Goal: Information Seeking & Learning: Compare options

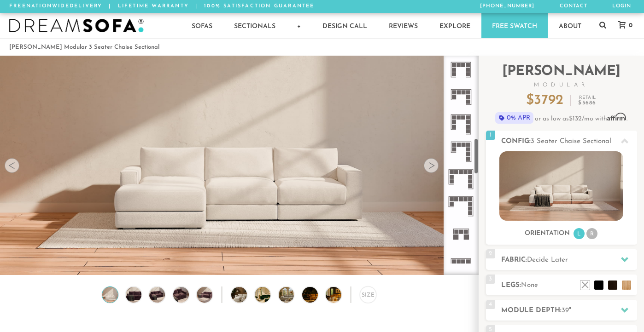
scroll to position [495, 0]
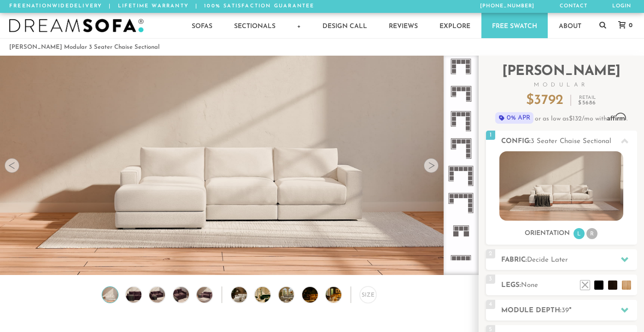
click at [465, 175] on icon at bounding box center [460, 176] width 27 height 27
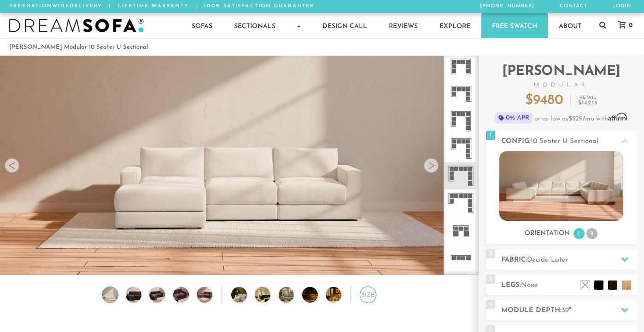
click at [364, 297] on div "Size" at bounding box center [368, 295] width 17 height 17
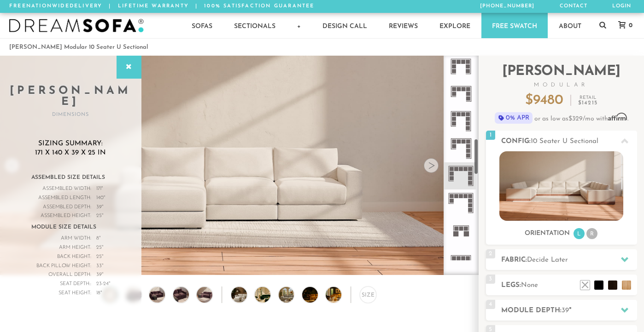
click at [465, 113] on rect at bounding box center [463, 114] width 4 height 4
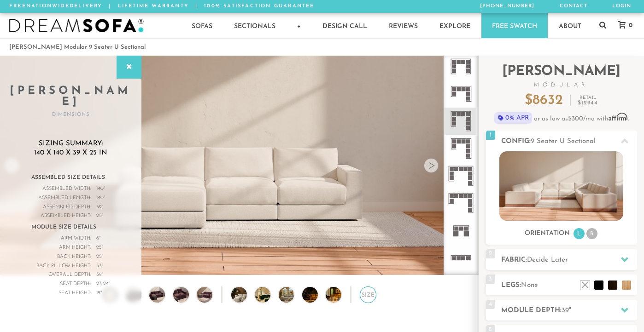
click at [369, 296] on div "Size" at bounding box center [368, 295] width 17 height 17
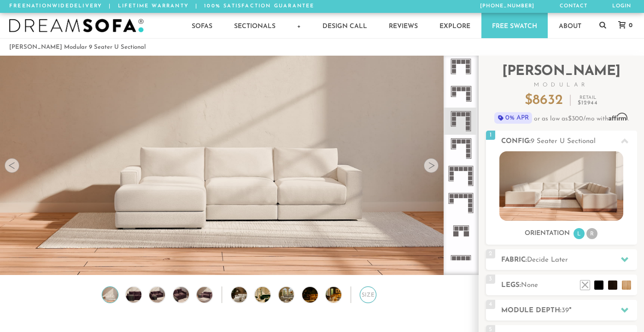
click at [367, 295] on div "Size" at bounding box center [368, 295] width 17 height 17
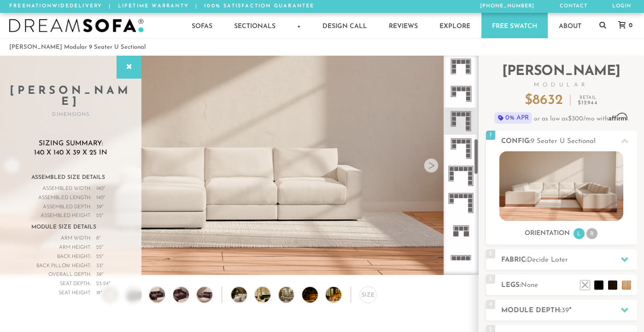
click at [465, 92] on icon at bounding box center [460, 93] width 27 height 27
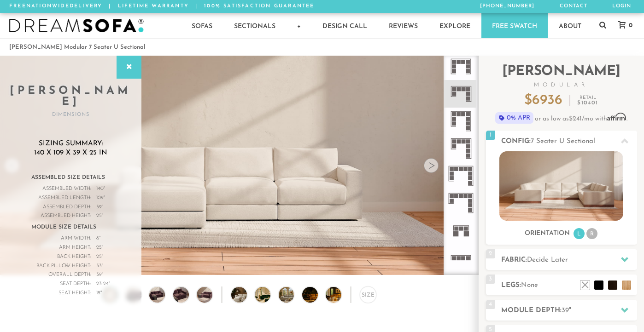
click at [465, 119] on icon at bounding box center [460, 121] width 27 height 27
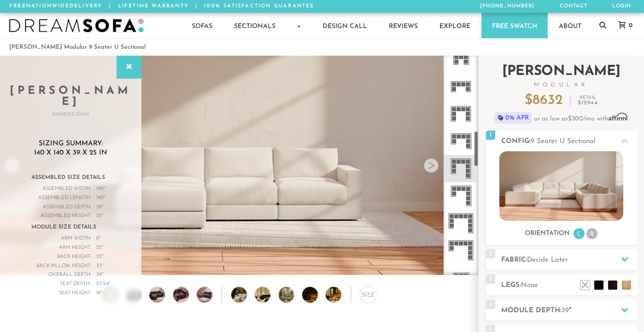
scroll to position [447, 0]
click at [459, 136] on rect at bounding box center [458, 137] width 4 height 4
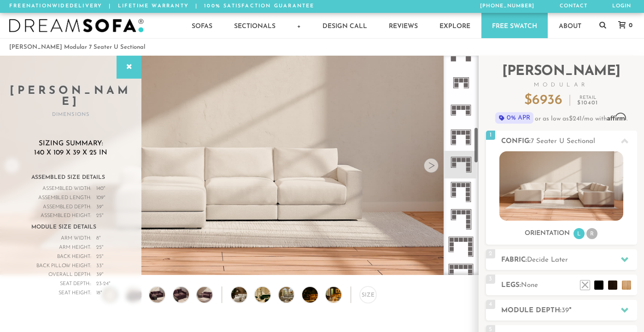
scroll to position [425, 0]
click at [457, 133] on rect at bounding box center [458, 132] width 4 height 4
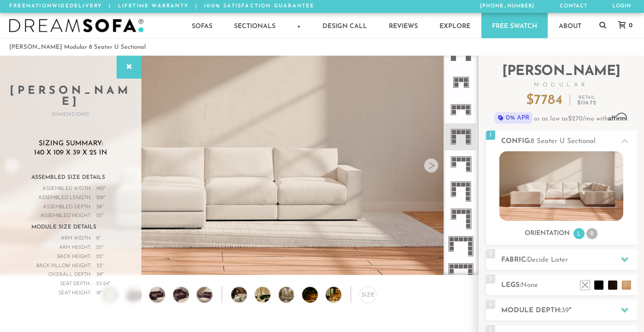
click at [456, 155] on icon at bounding box center [460, 164] width 27 height 27
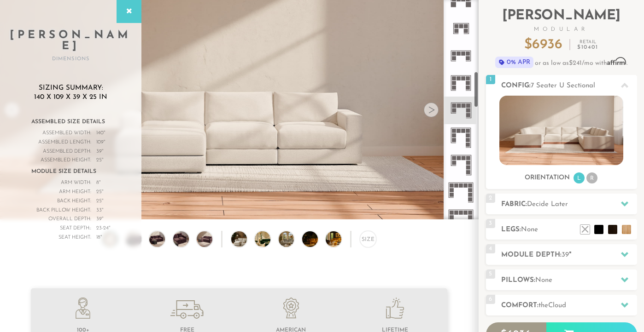
scroll to position [426, 0]
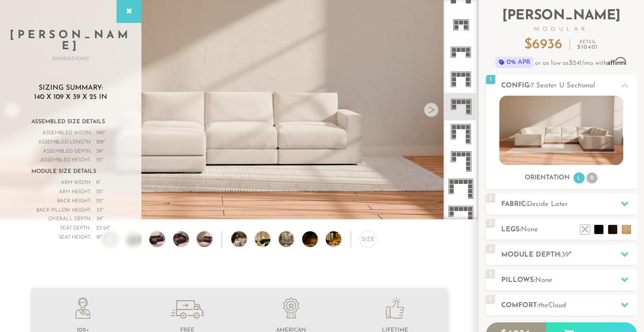
click at [460, 158] on icon at bounding box center [460, 161] width 27 height 27
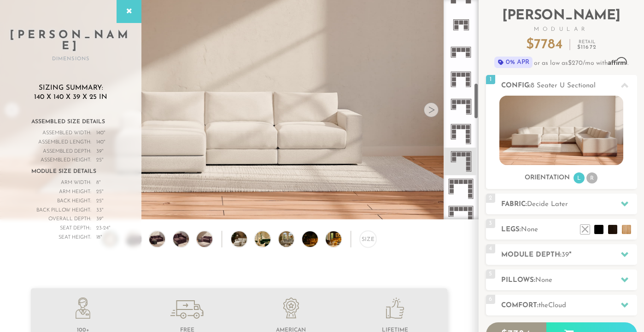
scroll to position [495, 0]
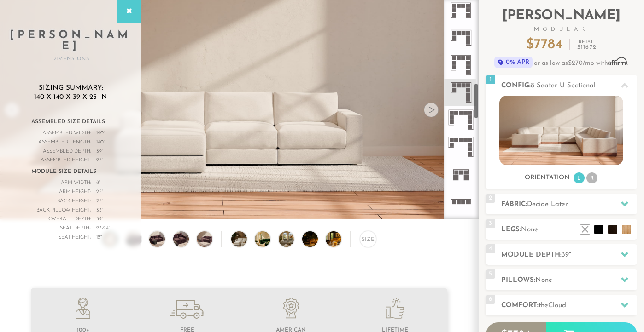
click at [451, 158] on icon at bounding box center [460, 147] width 27 height 27
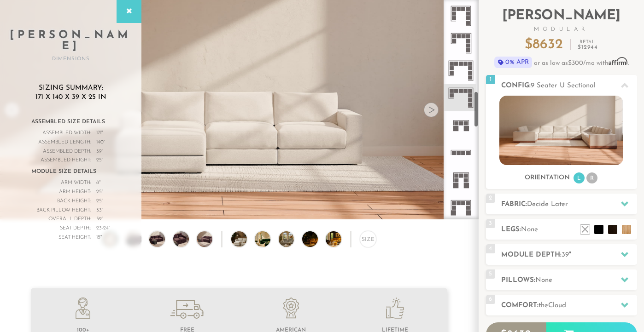
scroll to position [580, 0]
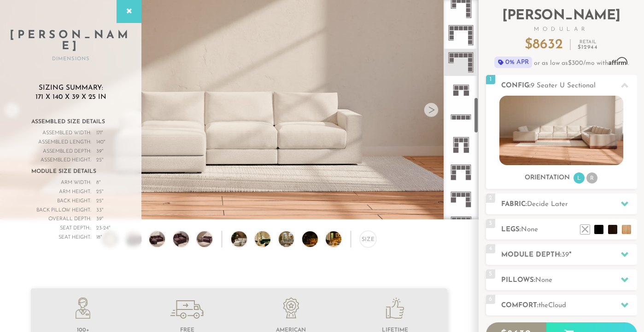
click at [459, 152] on icon at bounding box center [460, 144] width 27 height 27
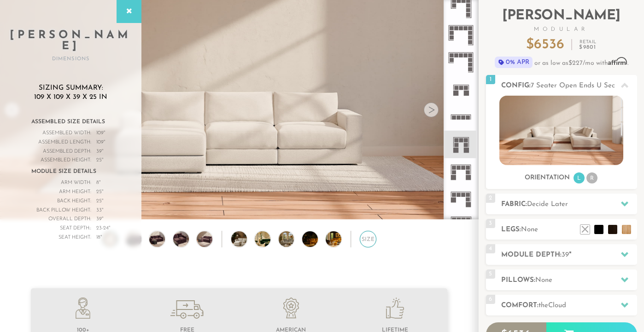
click at [367, 240] on div "Size" at bounding box center [368, 239] width 17 height 17
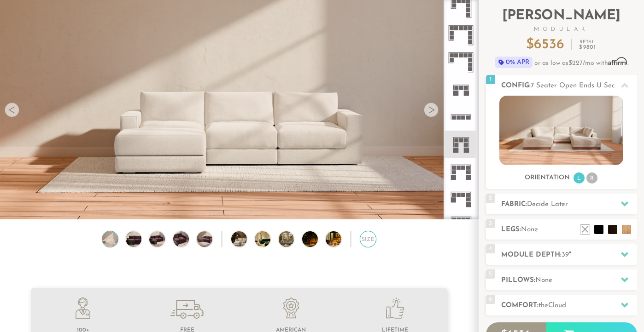
click at [365, 236] on div "Size" at bounding box center [368, 239] width 17 height 17
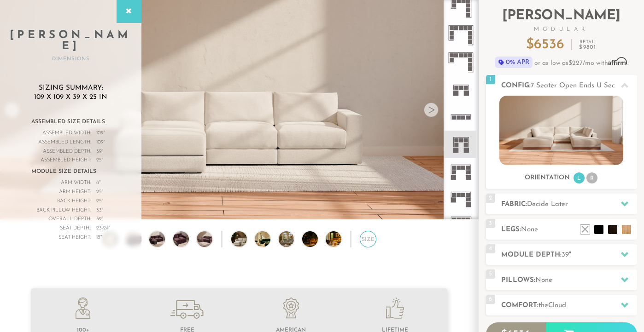
click at [365, 235] on div "Size" at bounding box center [368, 239] width 17 height 17
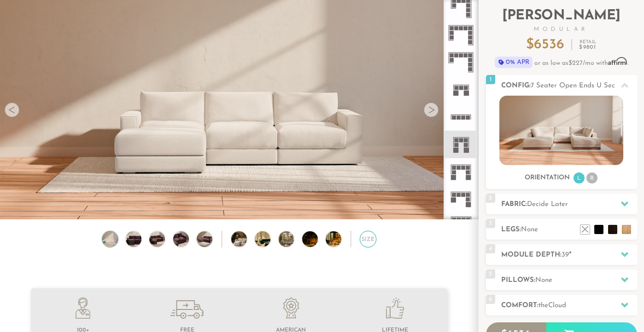
click at [365, 235] on div "Size" at bounding box center [368, 239] width 17 height 17
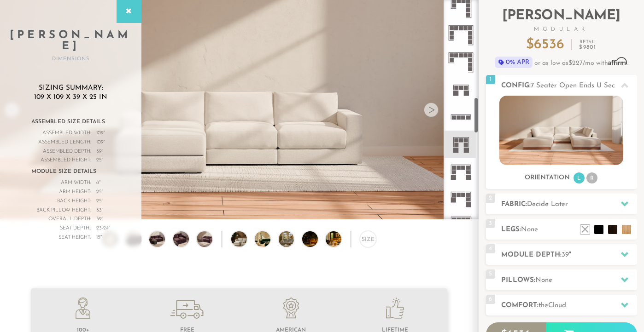
scroll to position [609, 0]
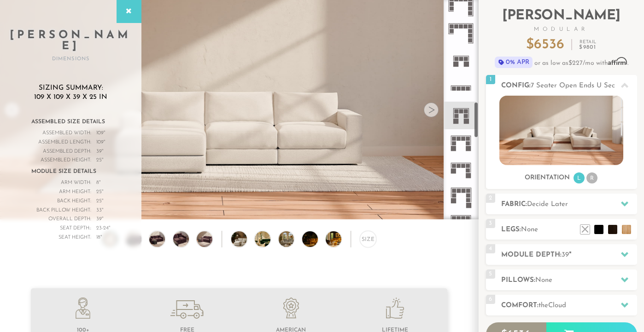
click at [460, 139] on icon at bounding box center [460, 142] width 27 height 27
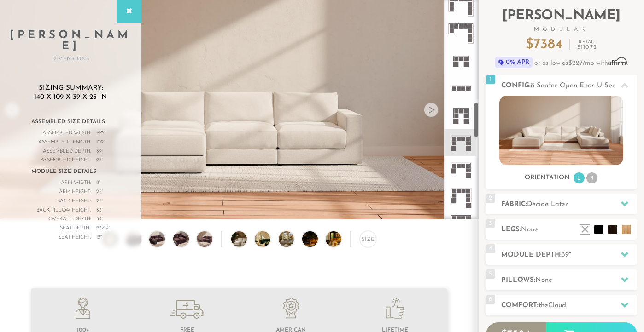
click at [460, 172] on icon at bounding box center [460, 170] width 27 height 27
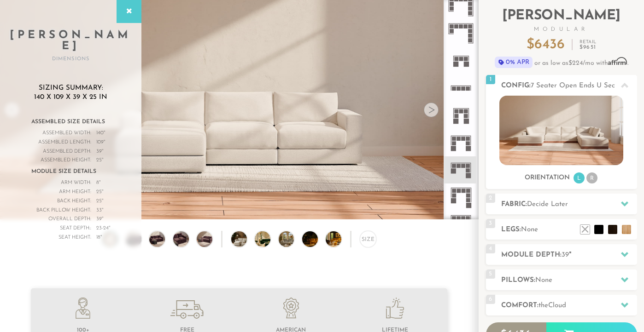
click at [458, 200] on icon at bounding box center [460, 197] width 27 height 27
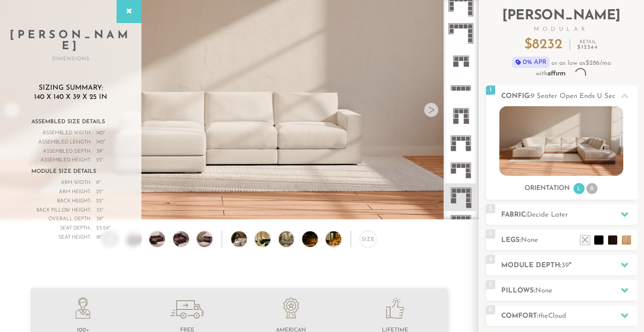
click at [461, 173] on icon at bounding box center [460, 170] width 27 height 27
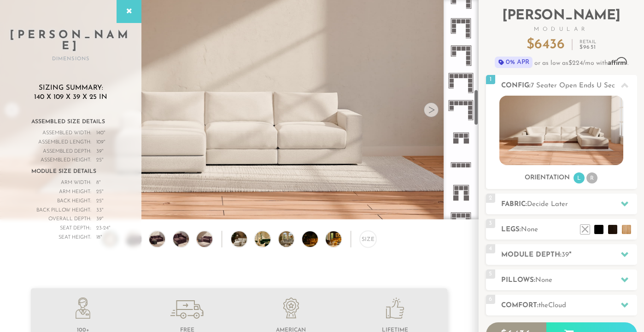
scroll to position [532, 0]
click at [458, 55] on icon at bounding box center [460, 55] width 27 height 27
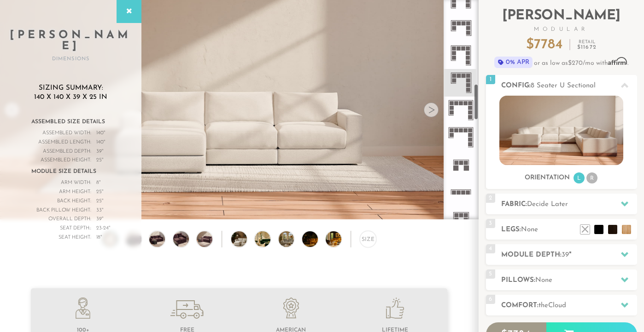
scroll to position [503, 0]
click at [456, 57] on icon at bounding box center [460, 57] width 27 height 27
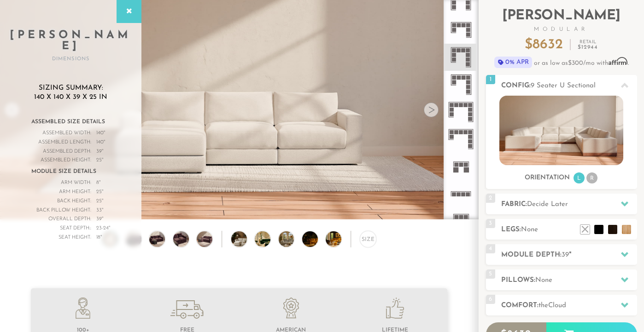
click at [460, 29] on icon at bounding box center [460, 29] width 27 height 27
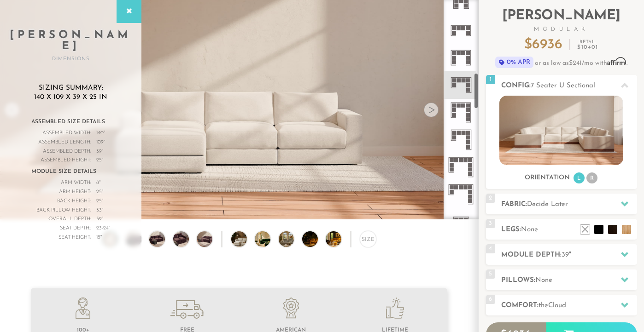
scroll to position [371, 0]
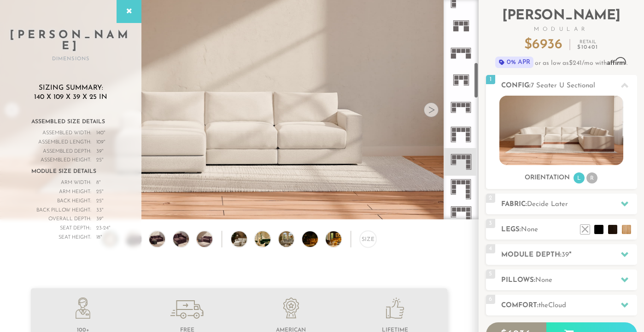
click at [459, 52] on rect at bounding box center [458, 51] width 4 height 4
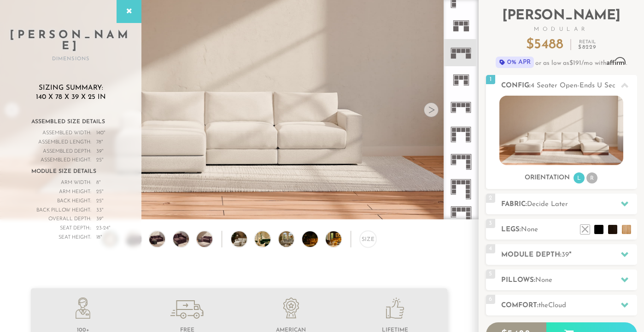
click at [457, 106] on rect at bounding box center [458, 105] width 4 height 4
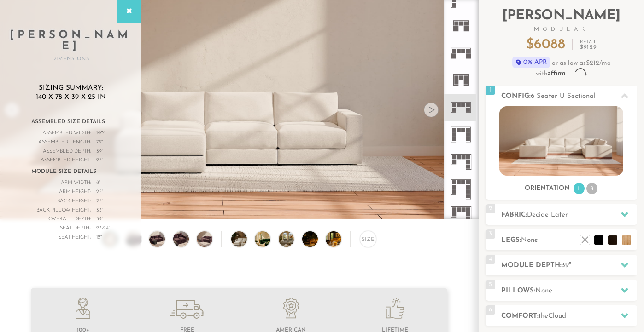
click at [461, 133] on icon at bounding box center [460, 134] width 27 height 27
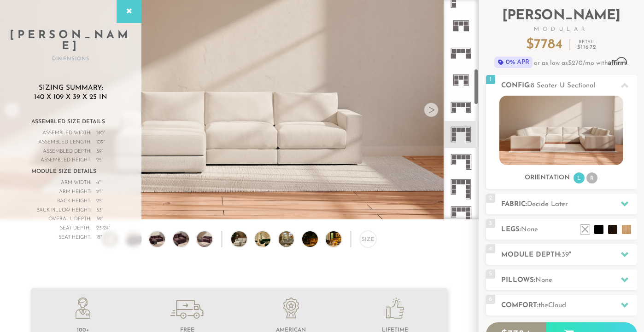
scroll to position [413, 0]
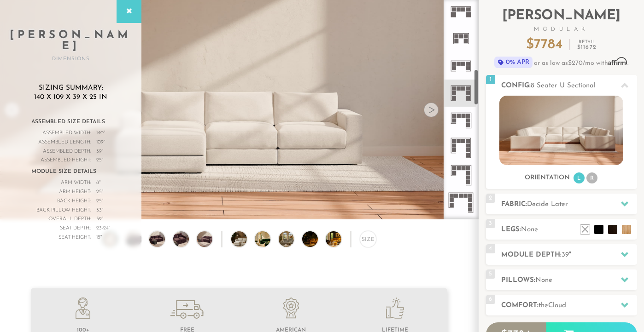
click at [460, 123] on icon at bounding box center [460, 120] width 27 height 27
click at [459, 152] on icon at bounding box center [460, 147] width 27 height 27
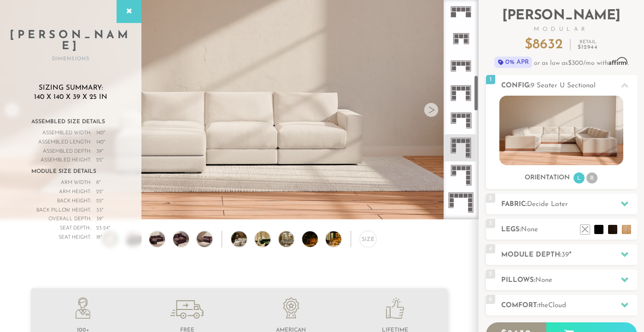
scroll to position [449, 0]
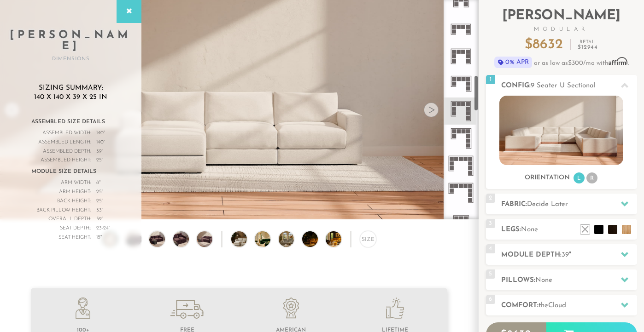
click at [458, 137] on icon at bounding box center [460, 138] width 27 height 27
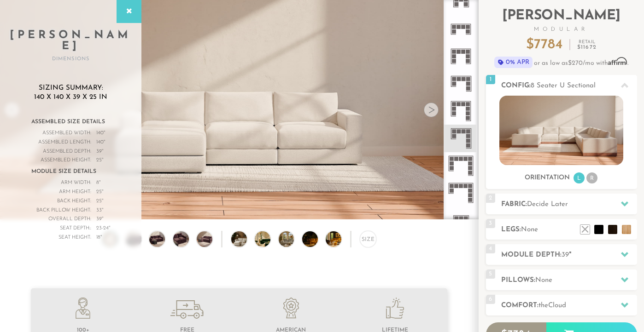
click at [457, 163] on icon at bounding box center [460, 165] width 27 height 27
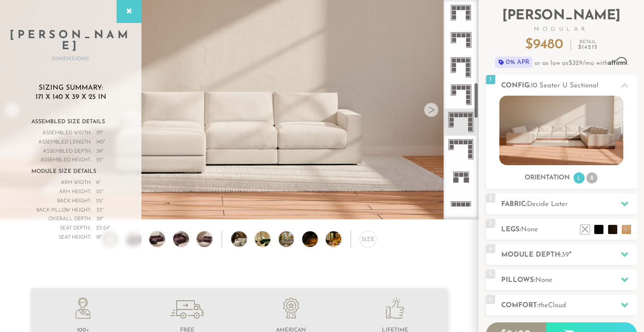
scroll to position [494, 0]
click at [458, 147] on icon at bounding box center [460, 148] width 27 height 27
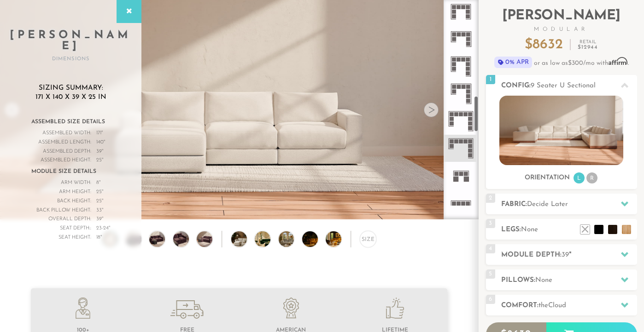
scroll to position [622, 0]
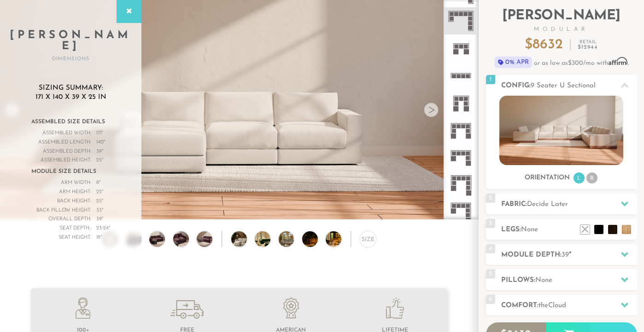
click at [455, 155] on rect at bounding box center [454, 153] width 4 height 4
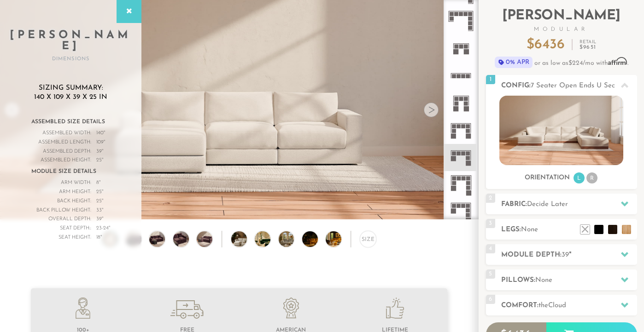
scroll to position [645, 0]
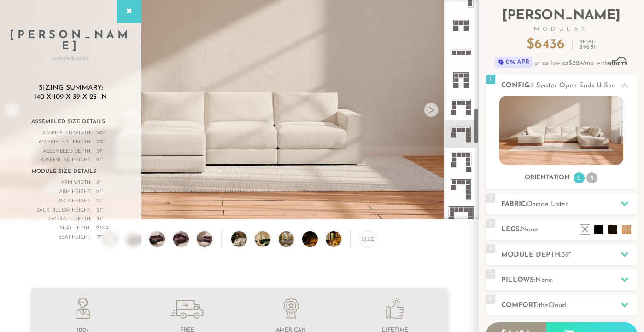
click at [455, 158] on rect at bounding box center [454, 160] width 4 height 4
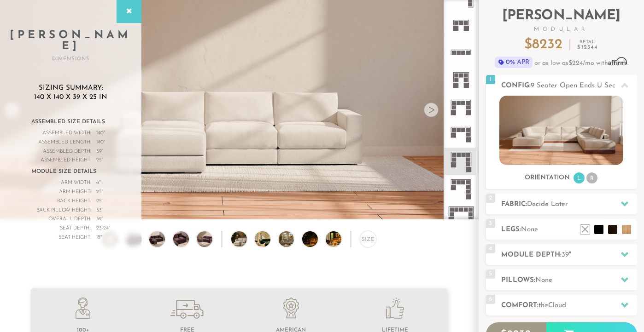
click at [458, 180] on rect at bounding box center [461, 180] width 20 height 0
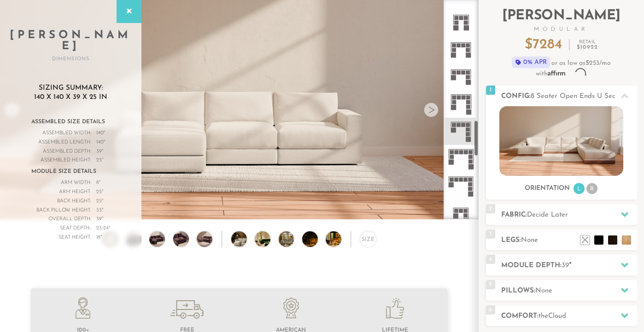
scroll to position [720, 0]
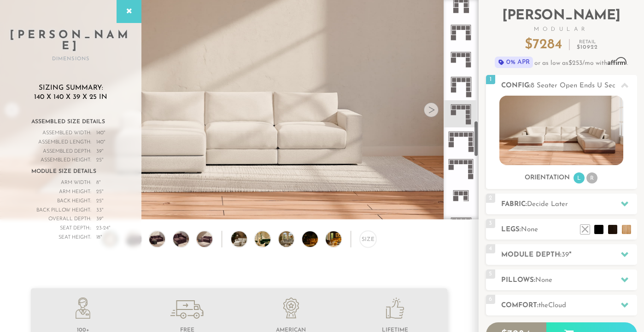
click at [454, 138] on icon at bounding box center [460, 141] width 27 height 27
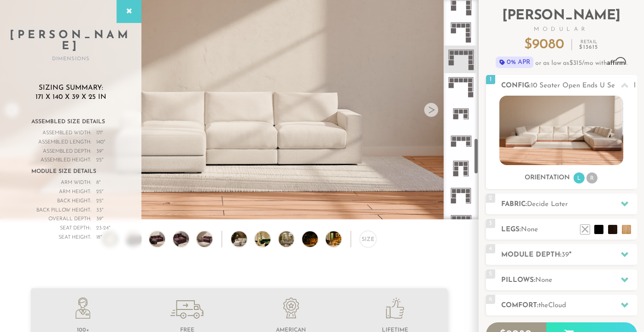
scroll to position [833, 0]
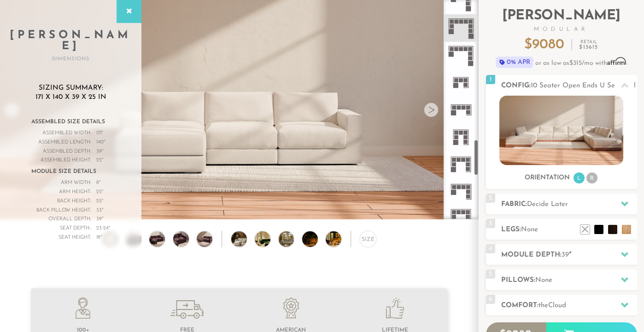
click at [459, 163] on icon at bounding box center [460, 164] width 27 height 27
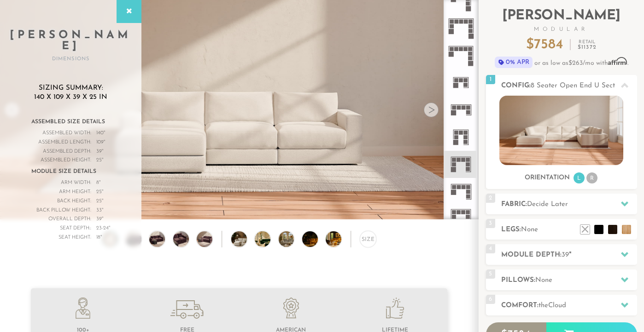
click at [460, 135] on icon at bounding box center [460, 137] width 27 height 27
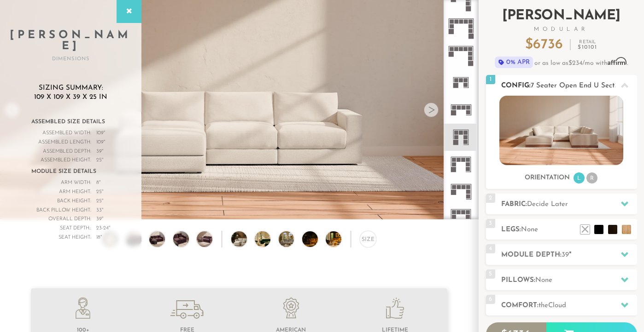
click at [625, 85] on icon at bounding box center [624, 85] width 7 height 5
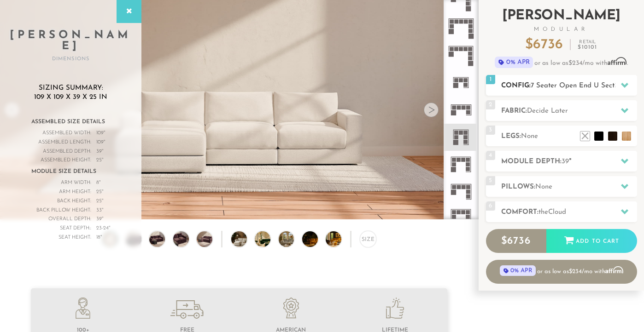
click at [625, 85] on icon at bounding box center [624, 85] width 7 height 5
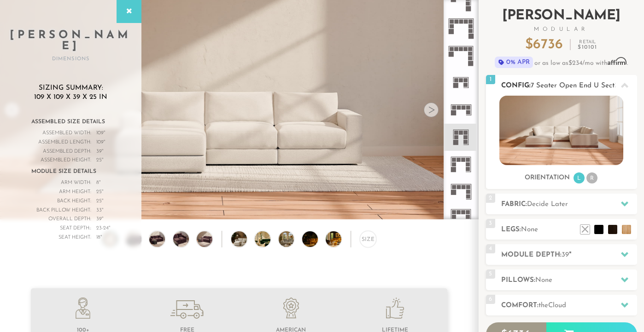
click at [586, 85] on span "7 Seater Open End U Sectional" at bounding box center [579, 85] width 99 height 7
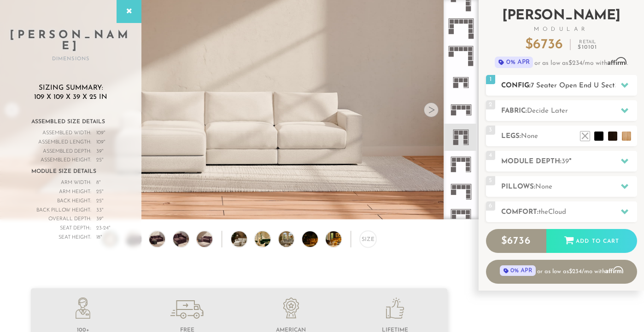
click at [586, 85] on span "7 Seater Open End U Sectional" at bounding box center [579, 85] width 99 height 7
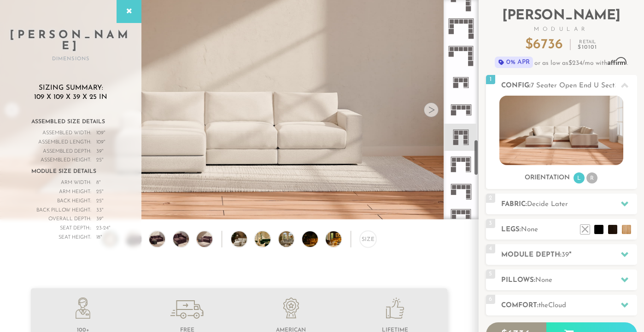
click at [463, 169] on icon at bounding box center [460, 164] width 27 height 27
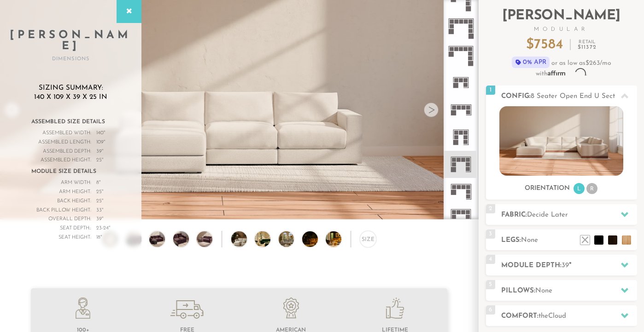
click at [460, 187] on rect at bounding box center [458, 188] width 4 height 4
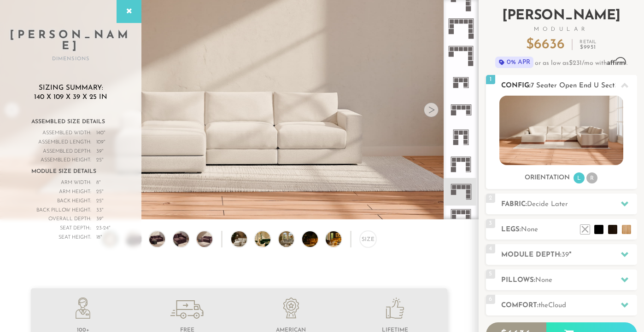
click at [582, 83] on span "7 Seater Open End U Sectional" at bounding box center [579, 85] width 99 height 7
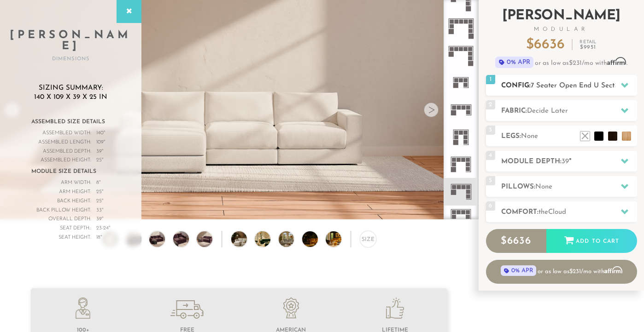
click at [582, 83] on span "7 Seater Open End U Sectional" at bounding box center [579, 85] width 99 height 7
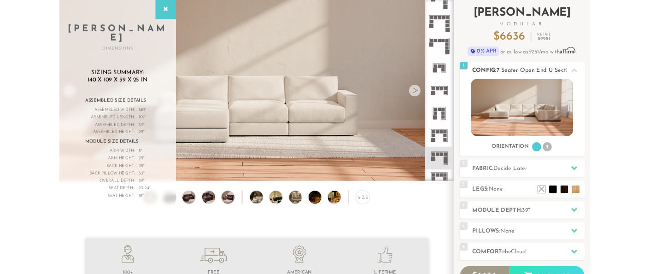
scroll to position [55, 0]
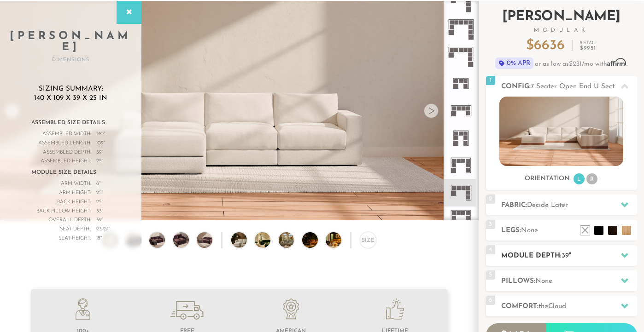
click at [546, 251] on h2 "Module Depth: 39 "" at bounding box center [569, 256] width 136 height 11
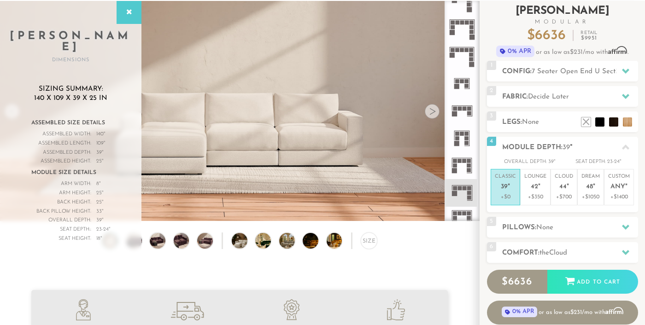
scroll to position [10061, 645]
click at [552, 72] on span "7 Seater Open End U Sectional" at bounding box center [580, 71] width 99 height 7
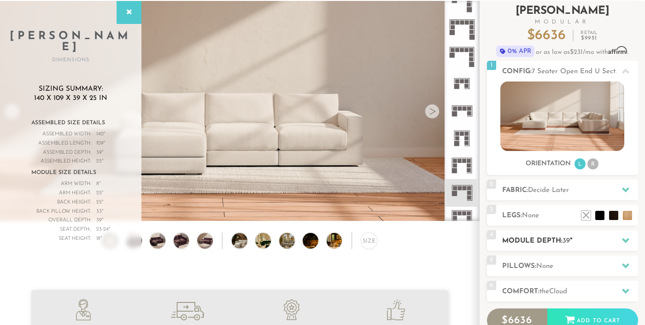
click at [532, 237] on h2 "Module Depth: 39 "" at bounding box center [570, 241] width 136 height 11
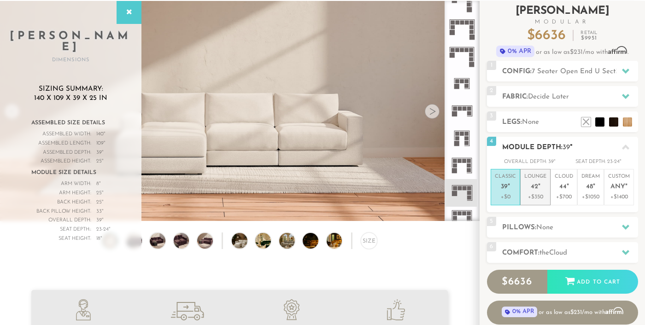
click at [538, 183] on em """ at bounding box center [539, 187] width 2 height 8
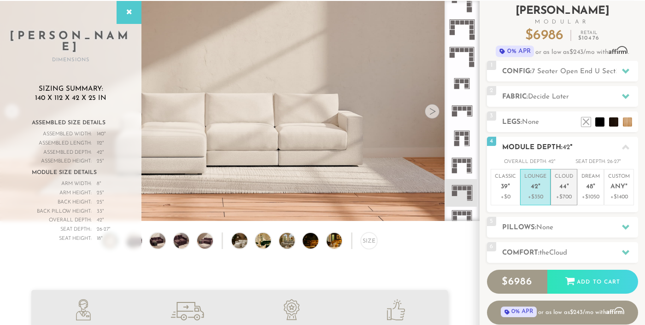
click at [565, 185] on span "44" at bounding box center [562, 187] width 7 height 8
click at [529, 186] on p "Lounge 42 "" at bounding box center [535, 183] width 22 height 20
click at [505, 184] on span "39" at bounding box center [504, 187] width 7 height 8
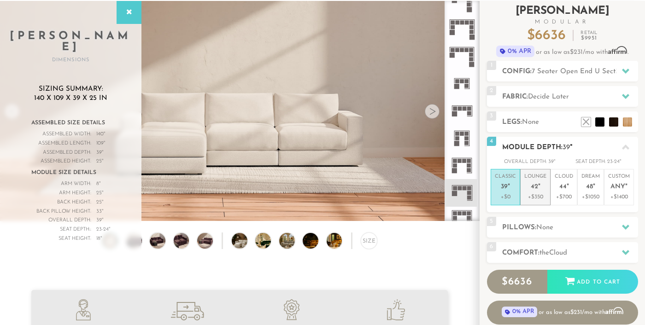
click at [531, 180] on p "Lounge 42 "" at bounding box center [535, 183] width 22 height 20
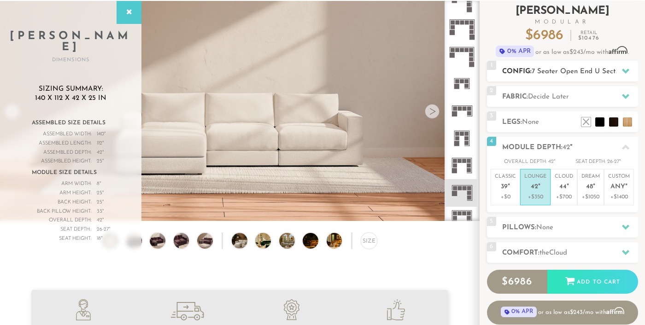
click at [564, 68] on span "7 Seater Open End U Sectional" at bounding box center [580, 71] width 99 height 7
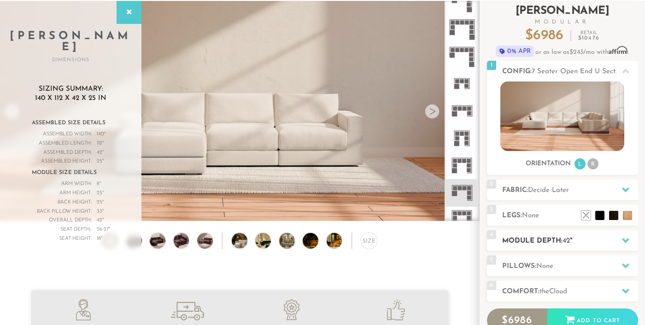
click at [527, 238] on h2 "Module Depth: 42 "" at bounding box center [570, 241] width 136 height 11
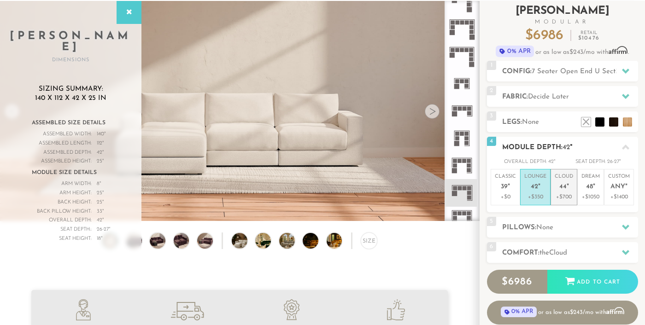
click at [563, 181] on p "Cloud 44 "" at bounding box center [563, 183] width 18 height 20
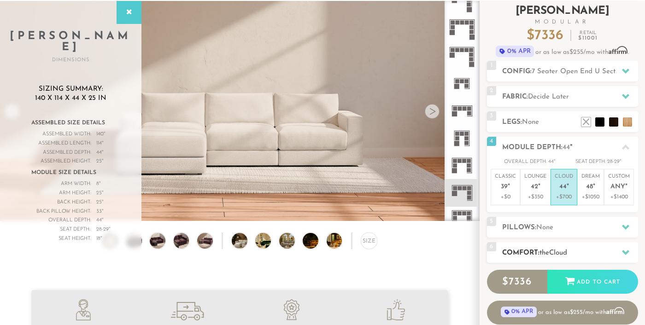
click at [540, 253] on h2 "Comfort: the Cloud" at bounding box center [570, 253] width 136 height 11
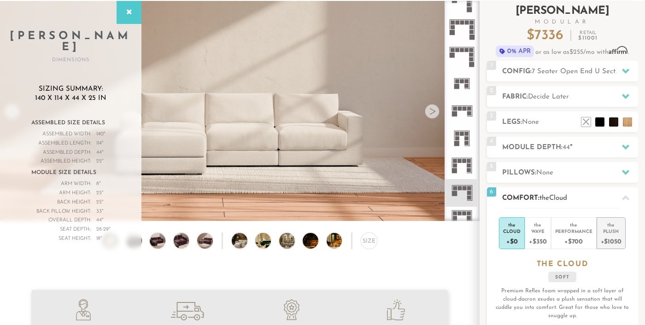
click at [607, 237] on div "+$1050" at bounding box center [610, 240] width 21 height 13
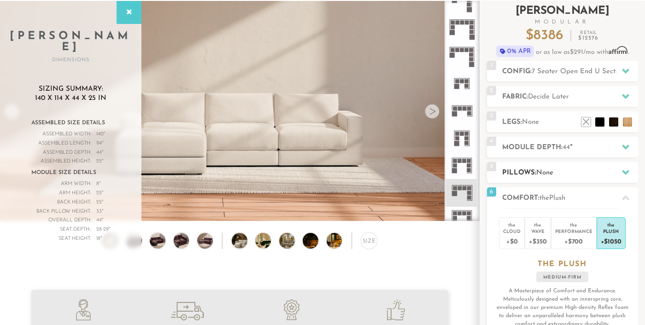
click at [560, 168] on h2 "Pillows: None" at bounding box center [570, 173] width 136 height 11
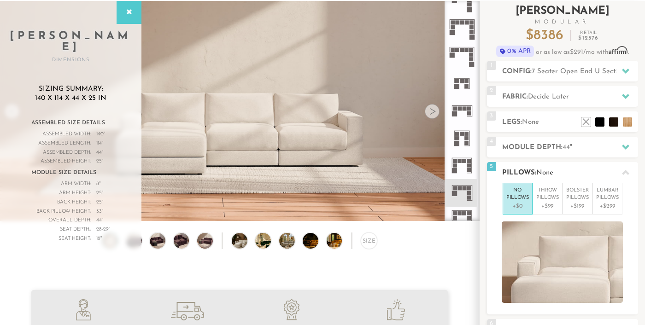
click at [560, 168] on h2 "Pillows: None" at bounding box center [570, 173] width 136 height 11
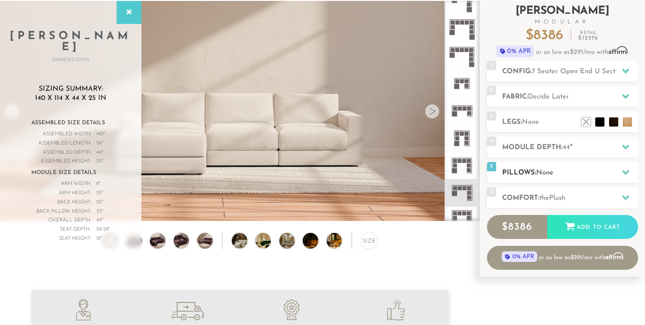
click at [560, 168] on h2 "Pillows: None" at bounding box center [570, 173] width 136 height 11
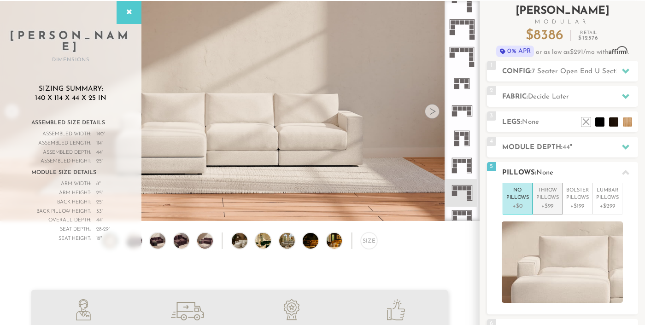
click at [543, 193] on p "Throw Pillows" at bounding box center [547, 194] width 23 height 15
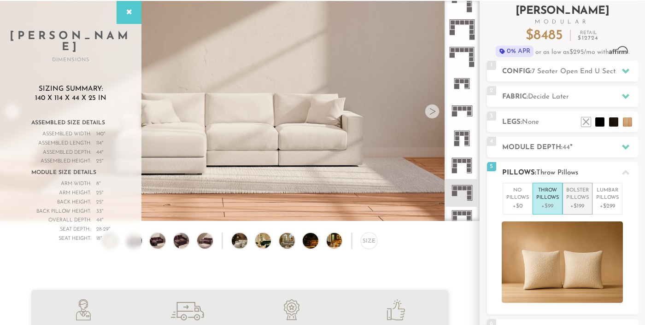
click at [572, 191] on p "Bolster Pillows" at bounding box center [577, 194] width 23 height 15
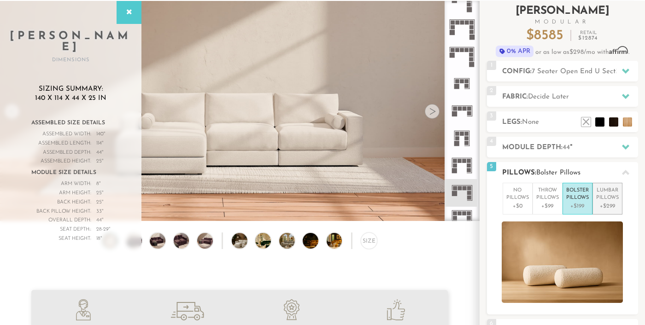
click at [605, 195] on p "Lumbar Pillows" at bounding box center [607, 194] width 23 height 15
